Goal: Information Seeking & Learning: Understand process/instructions

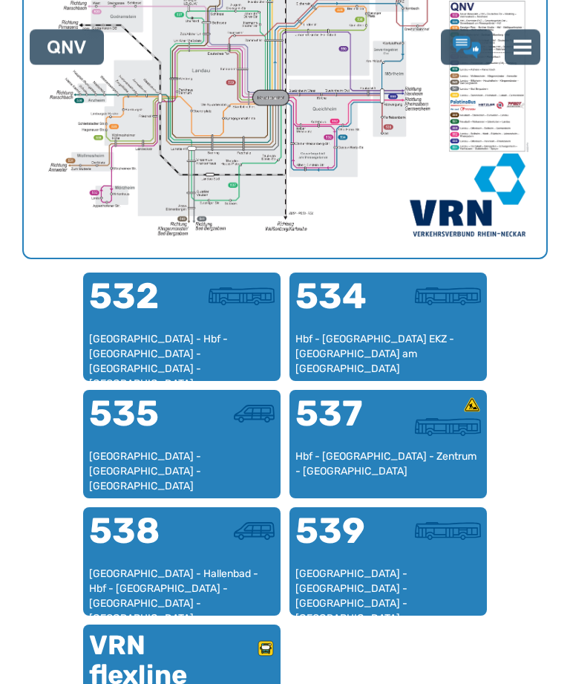
scroll to position [682, 0]
click at [160, 441] on div "535" at bounding box center [135, 422] width 93 height 53
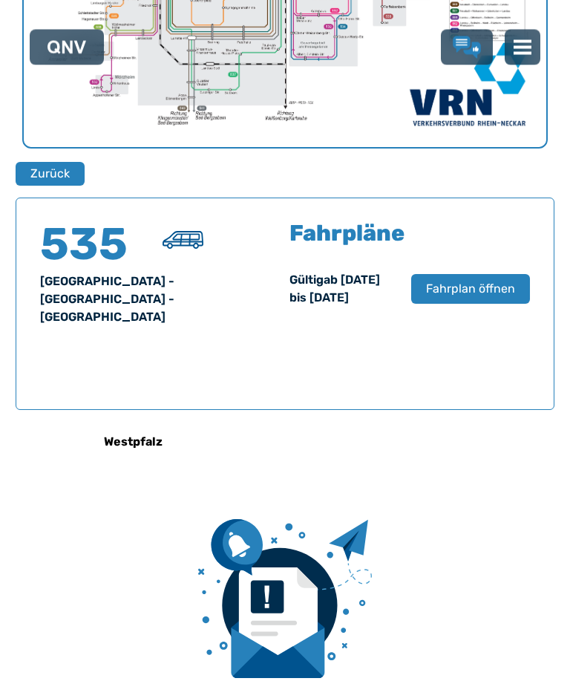
scroll to position [950, 0]
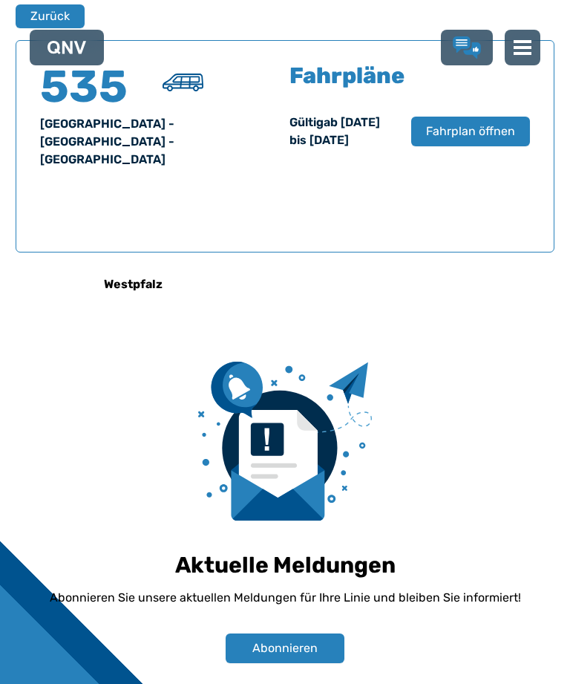
click at [464, 146] on button "Fahrplan öffnen" at bounding box center [470, 132] width 119 height 30
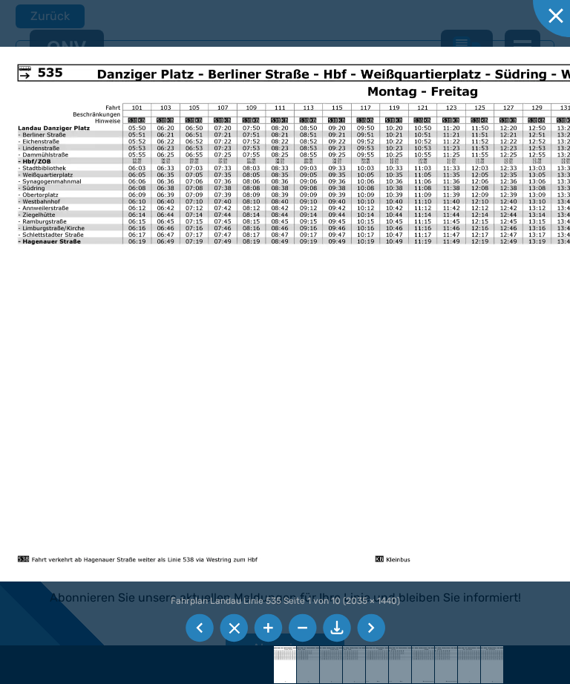
click at [200, 642] on li at bounding box center [200, 628] width 28 height 28
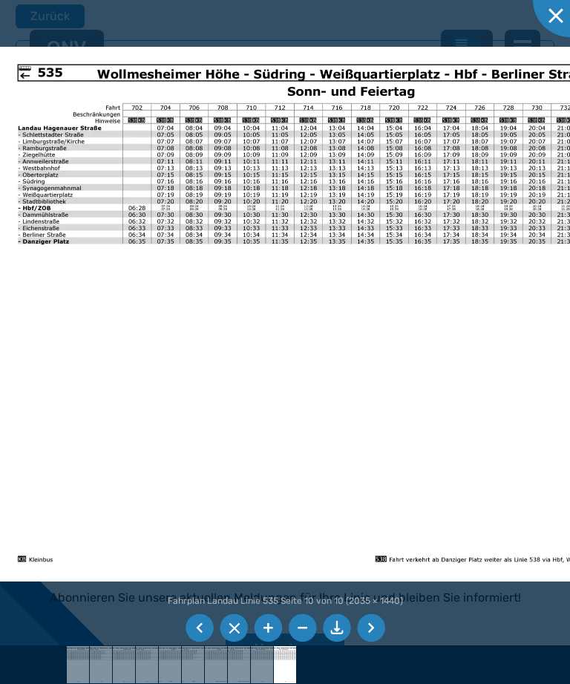
click at [193, 642] on li at bounding box center [200, 628] width 28 height 28
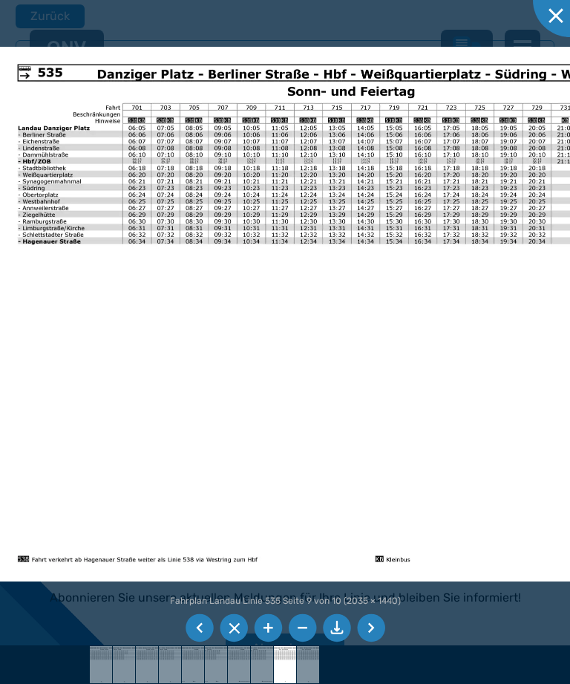
click at [192, 642] on li at bounding box center [200, 628] width 28 height 28
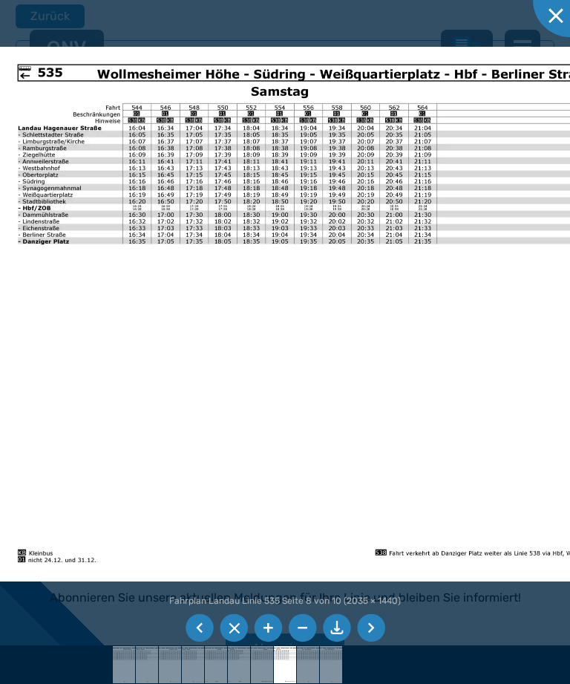
click at [197, 642] on li at bounding box center [200, 628] width 28 height 28
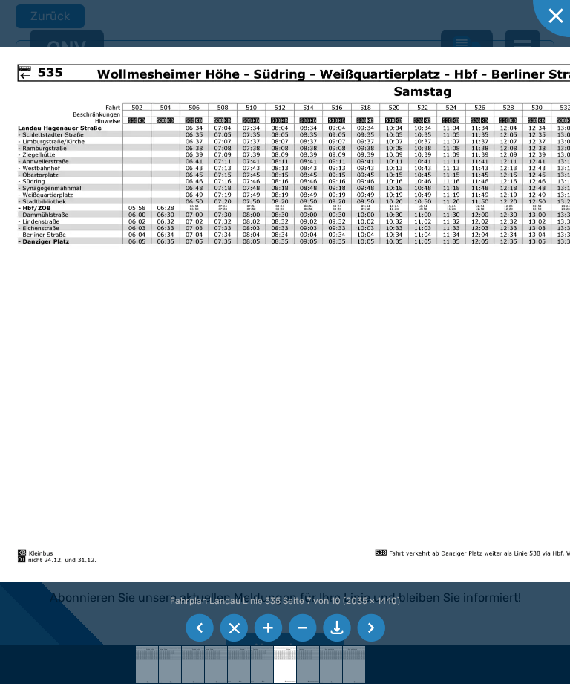
click at [196, 642] on li at bounding box center [200, 628] width 28 height 28
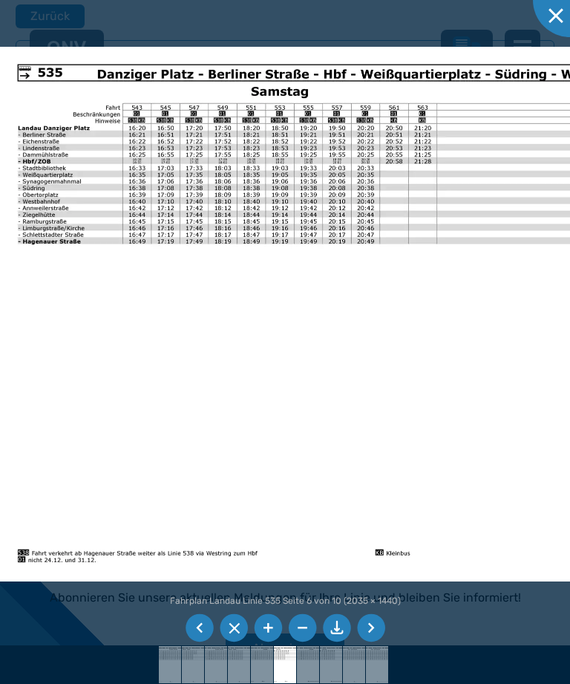
click at [197, 642] on li at bounding box center [200, 628] width 28 height 28
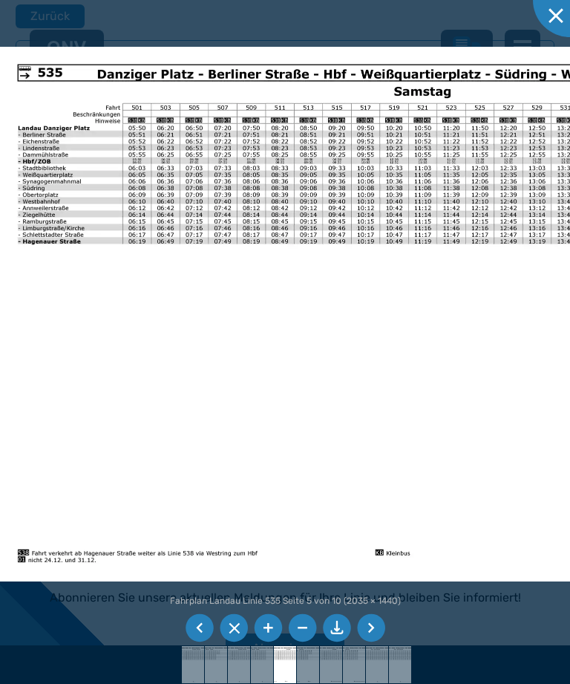
click at [200, 642] on li at bounding box center [200, 628] width 28 height 28
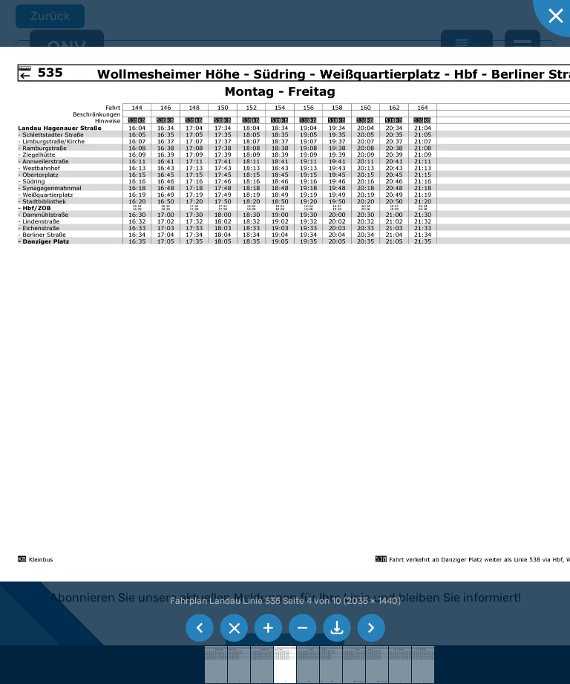
click at [194, 642] on li at bounding box center [200, 628] width 28 height 28
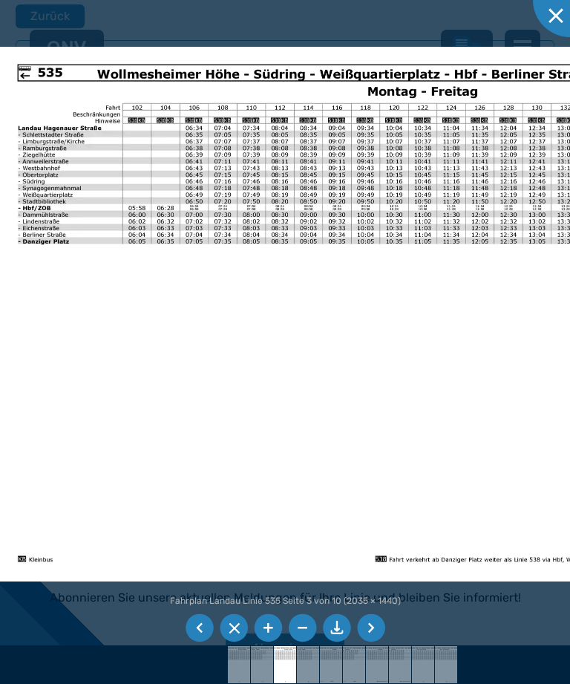
click at [544, 30] on div at bounding box center [285, 342] width 570 height 684
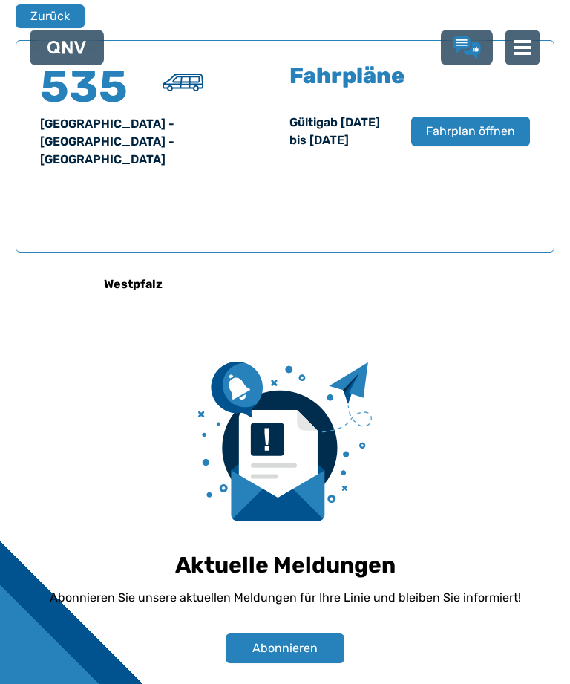
click at [48, 8] on button "Zurück" at bounding box center [50, 16] width 69 height 24
